Goal: Find contact information: Find contact information

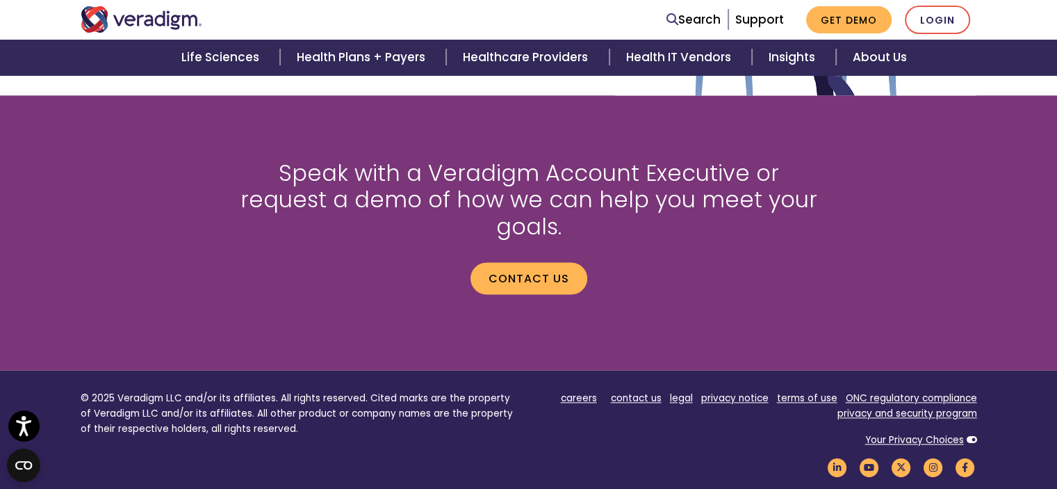
scroll to position [1854, 0]
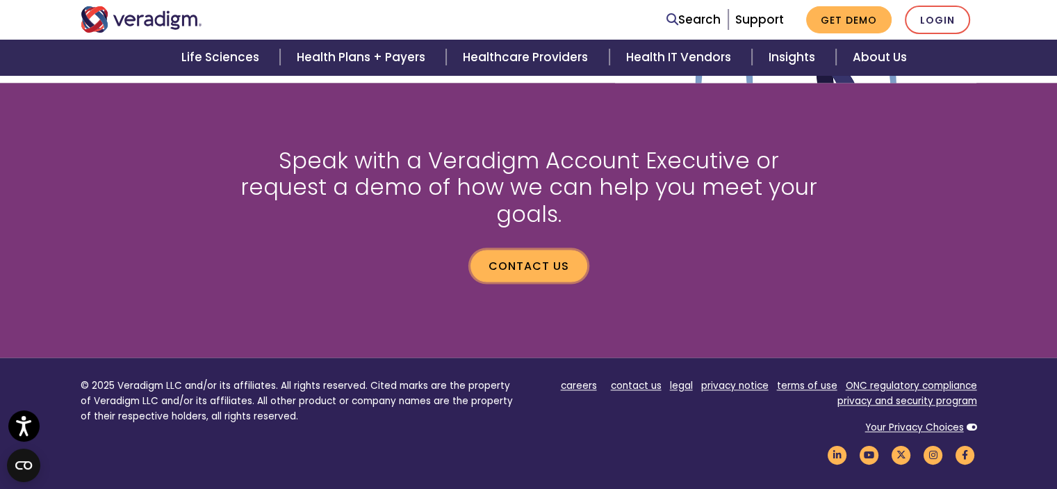
click at [526, 249] on link "Contact us" at bounding box center [528, 265] width 117 height 32
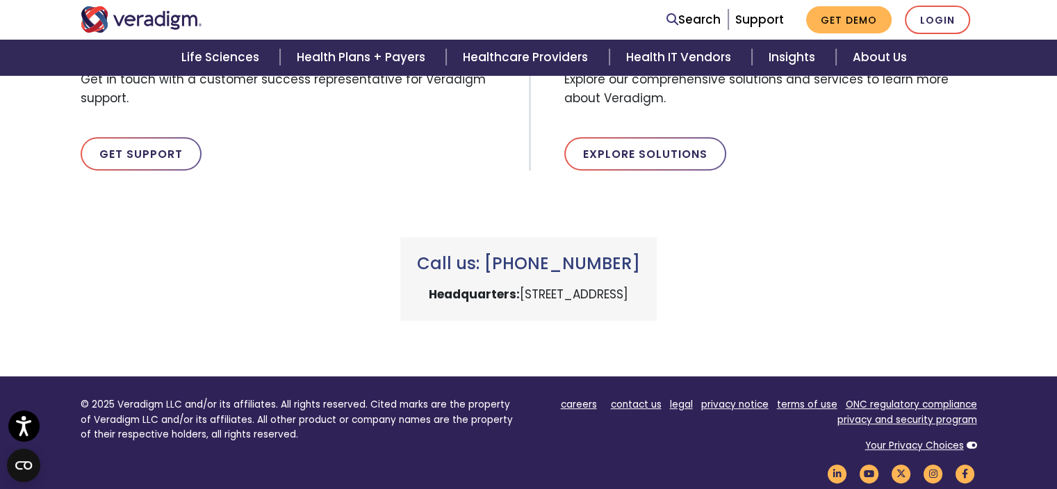
scroll to position [504, 0]
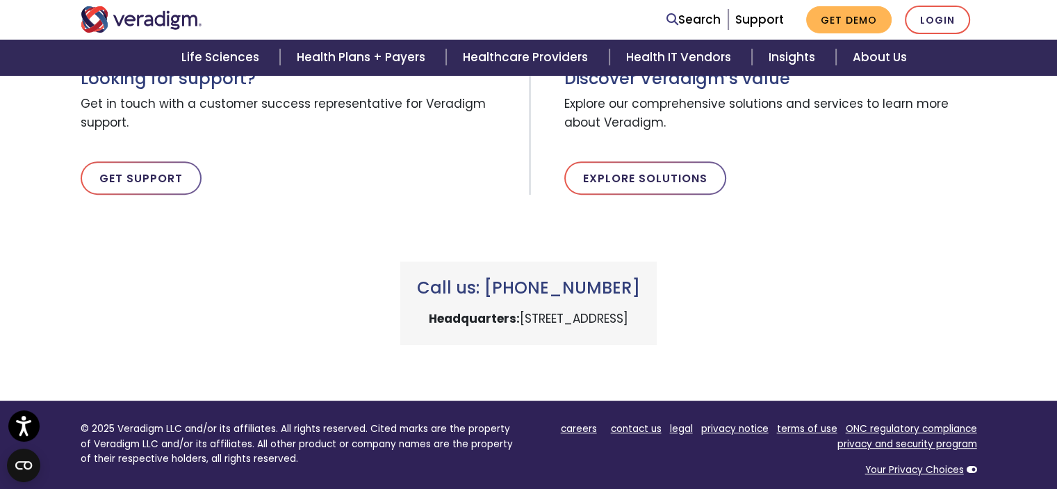
drag, startPoint x: 421, startPoint y: 288, endPoint x: 639, endPoint y: 288, distance: 218.2
click at [639, 288] on h3 "Call us: [PHONE_NUMBER]" at bounding box center [528, 288] width 223 height 20
click at [640, 279] on h3 "Call us: [PHONE_NUMBER]" at bounding box center [528, 288] width 223 height 20
drag, startPoint x: 641, startPoint y: 283, endPoint x: 489, endPoint y: 284, distance: 152.2
click at [489, 284] on h3 "Call us: [PHONE_NUMBER]" at bounding box center [528, 288] width 223 height 20
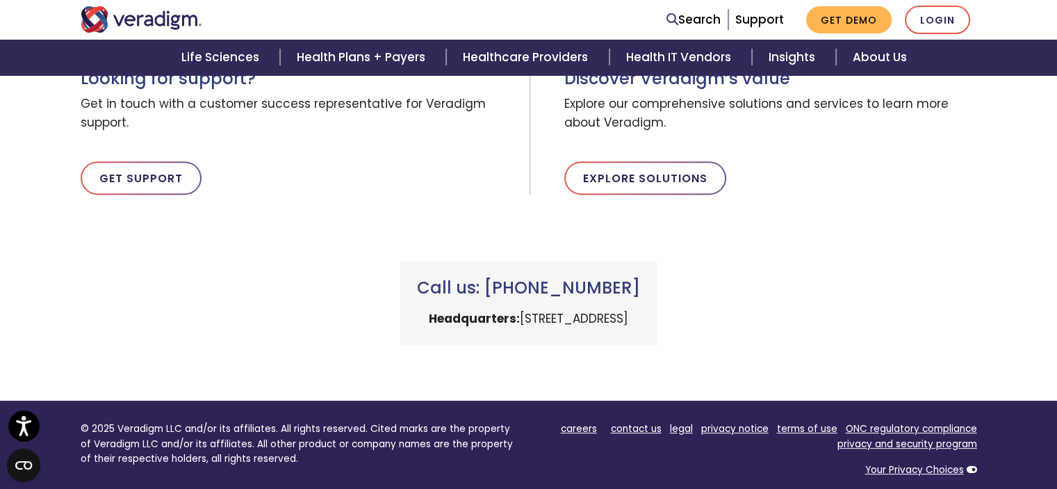
click at [421, 288] on h3 "Call us: [PHONE_NUMBER]" at bounding box center [528, 288] width 223 height 20
drag, startPoint x: 421, startPoint y: 288, endPoint x: 637, endPoint y: 289, distance: 215.4
click at [637, 289] on h3 "Call us: [PHONE_NUMBER]" at bounding box center [528, 288] width 223 height 20
click at [640, 282] on h3 "Call us: [PHONE_NUMBER]" at bounding box center [528, 288] width 223 height 20
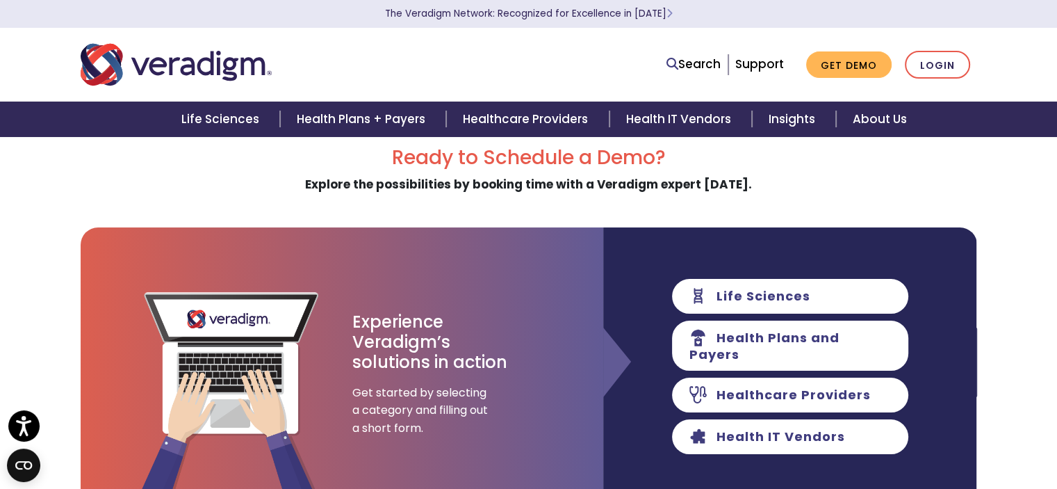
scroll to position [0, 0]
